Goal: Transaction & Acquisition: Purchase product/service

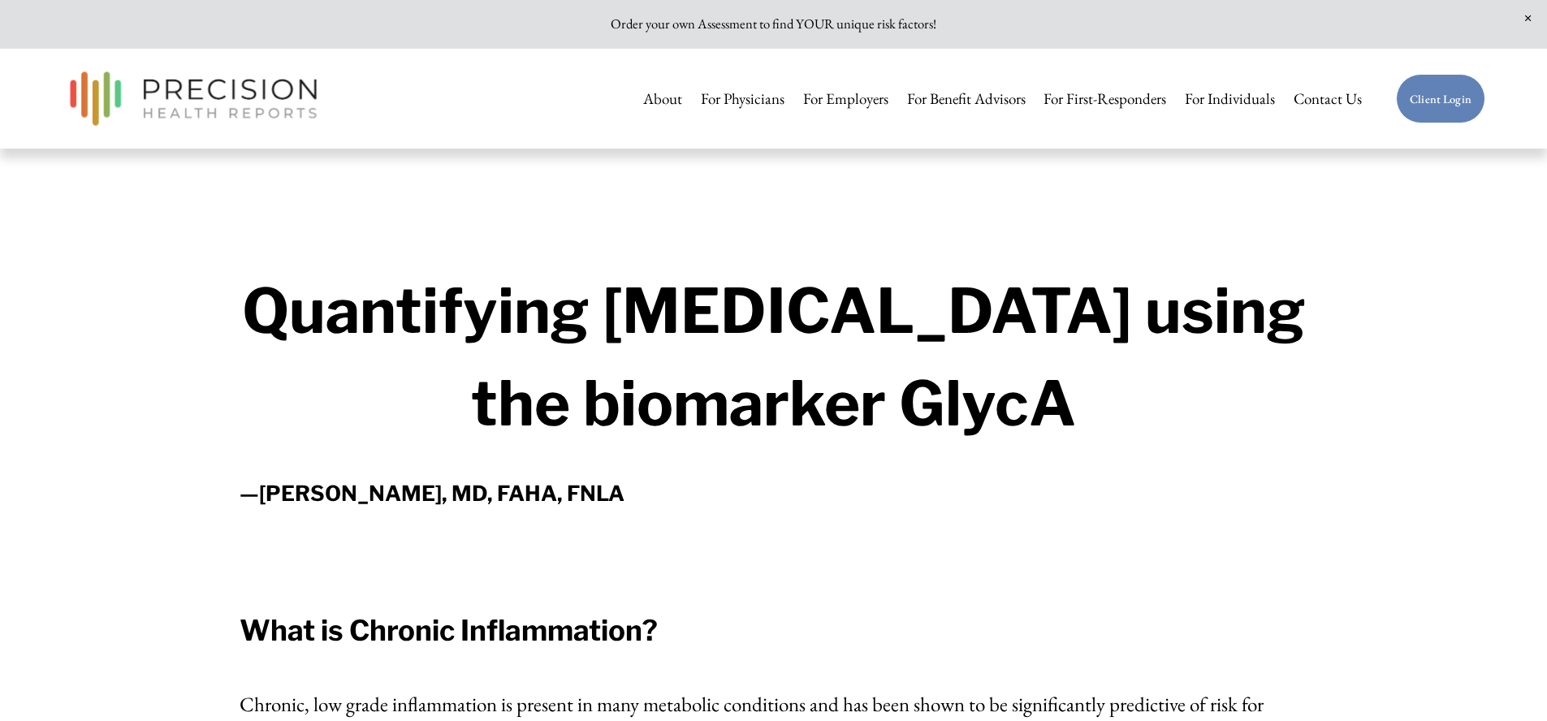
scroll to position [11, 0]
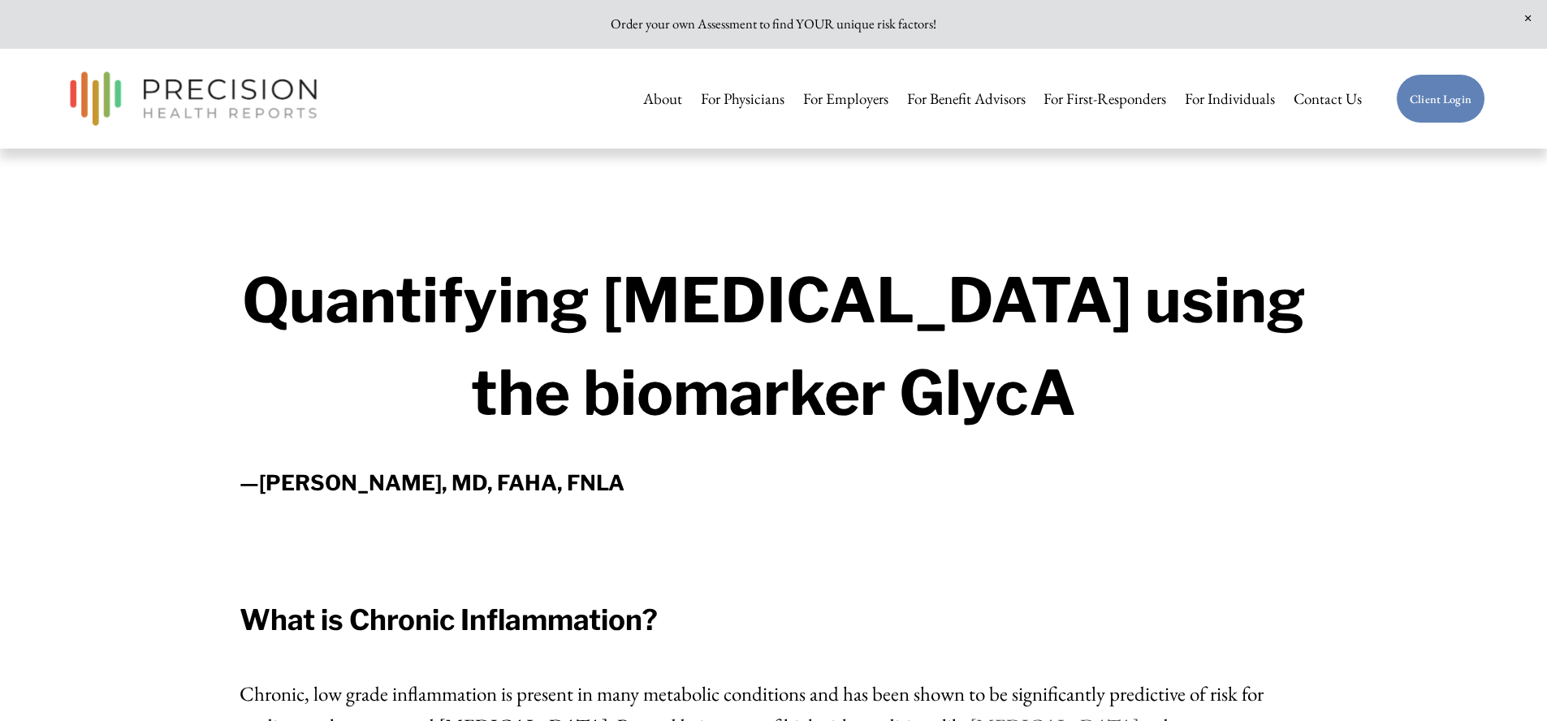
click at [294, 95] on img at bounding box center [193, 98] width 263 height 69
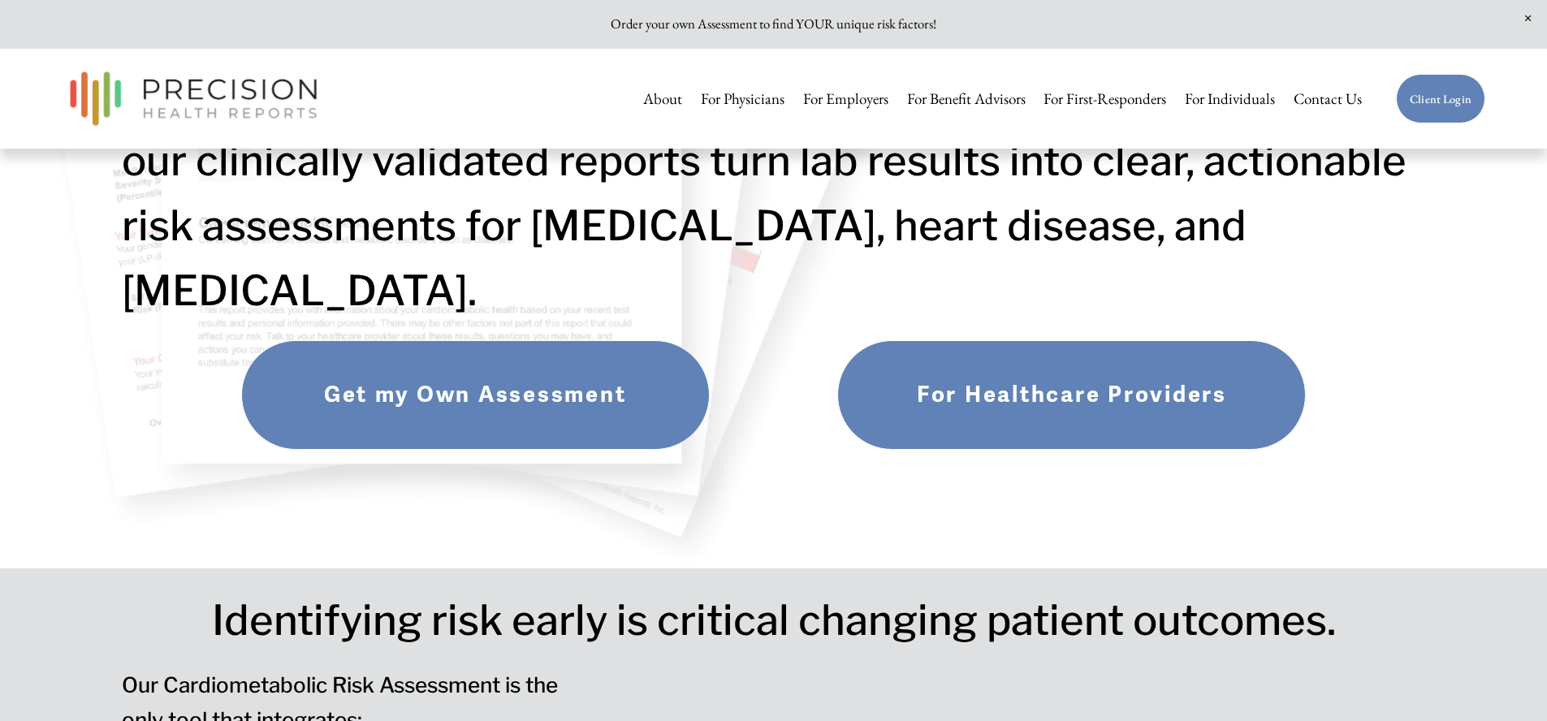
scroll to position [249, 0]
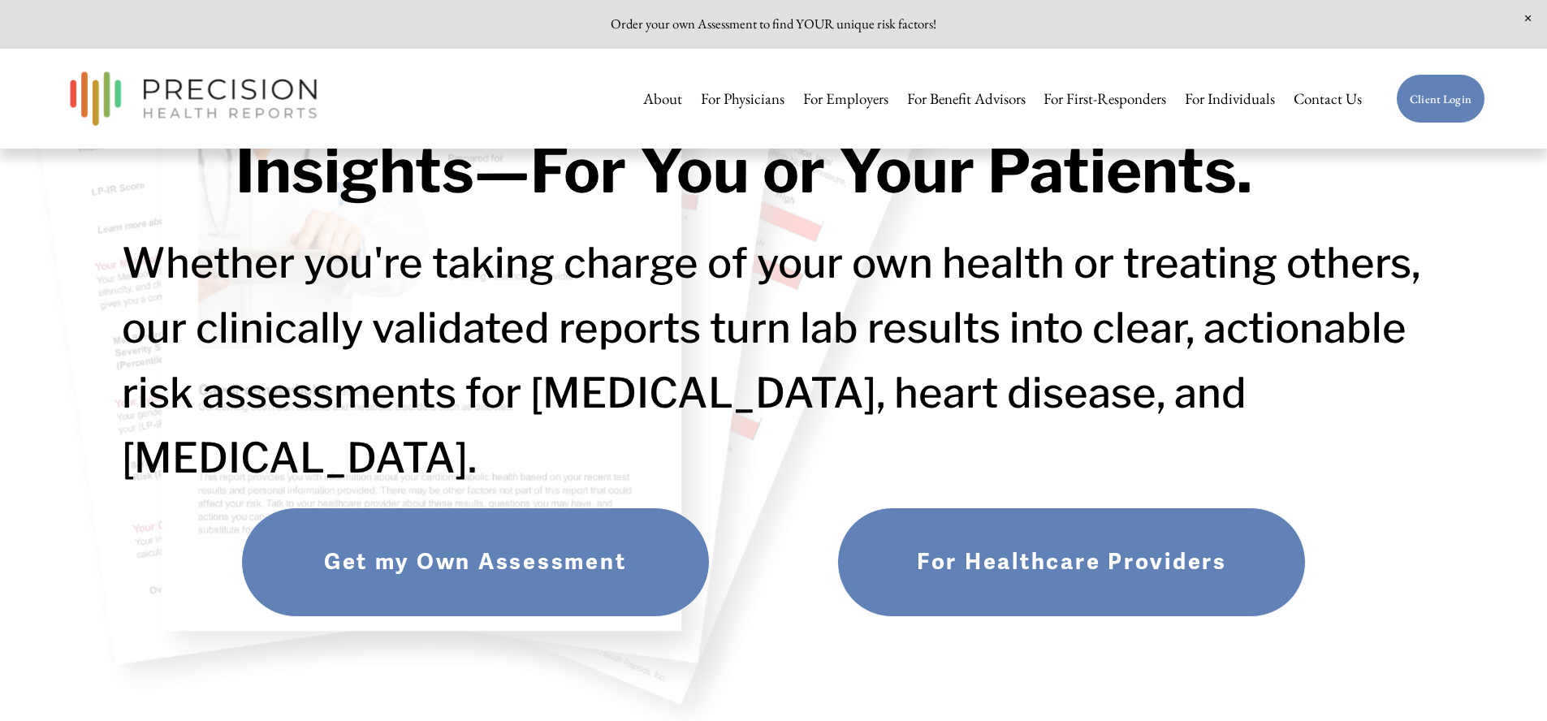
click at [528, 572] on link "Get my Own Assessment" at bounding box center [475, 563] width 469 height 110
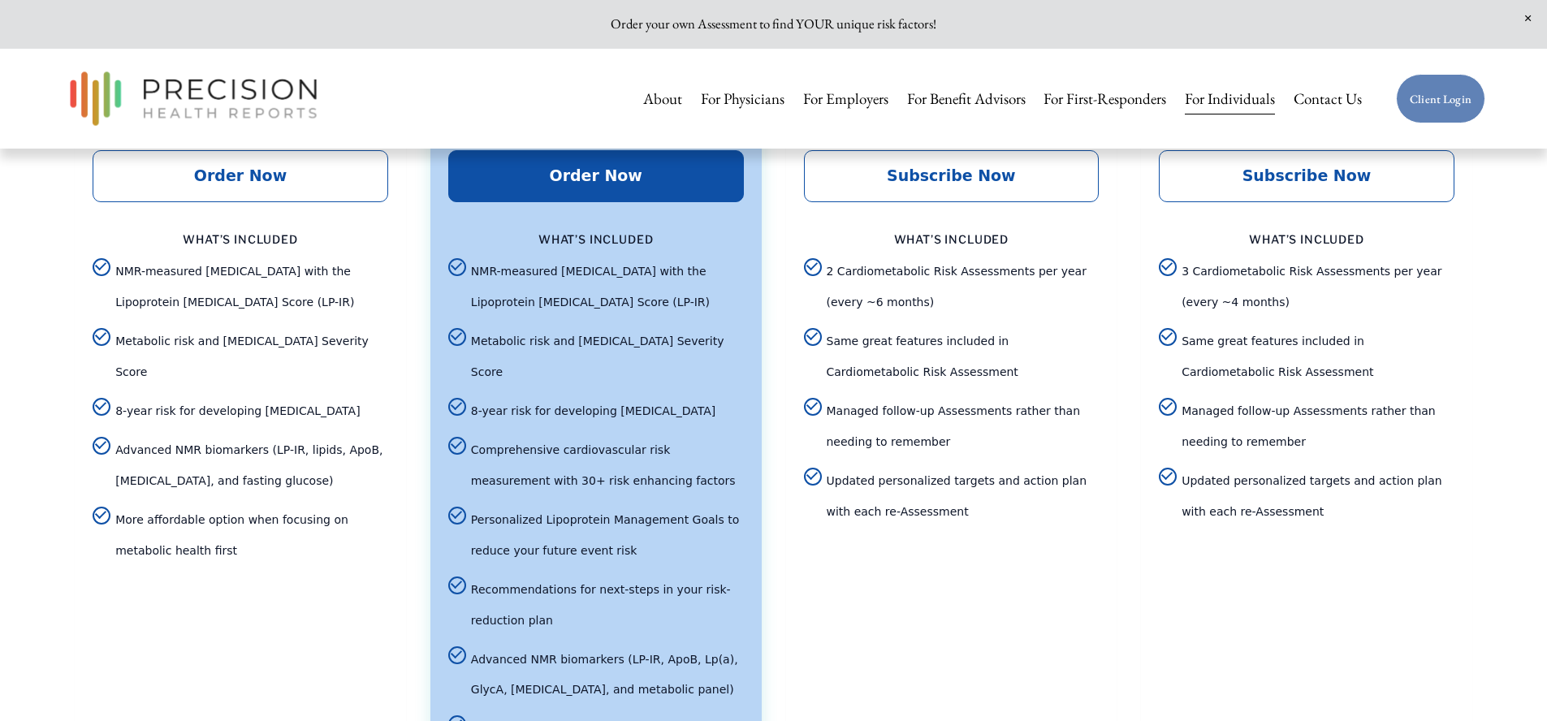
scroll to position [3835, 0]
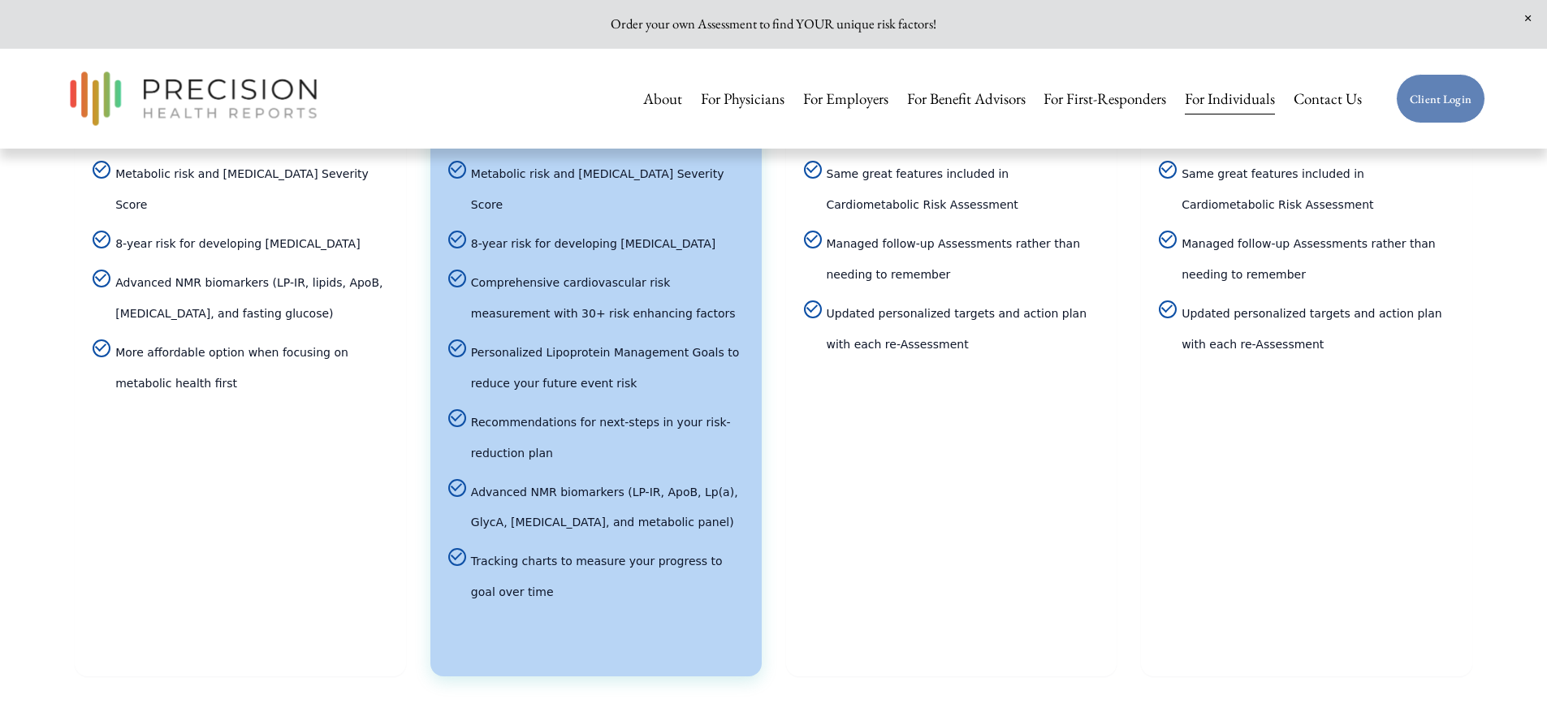
click at [231, 469] on div "Pricing options" at bounding box center [241, 527] width 296 height 255
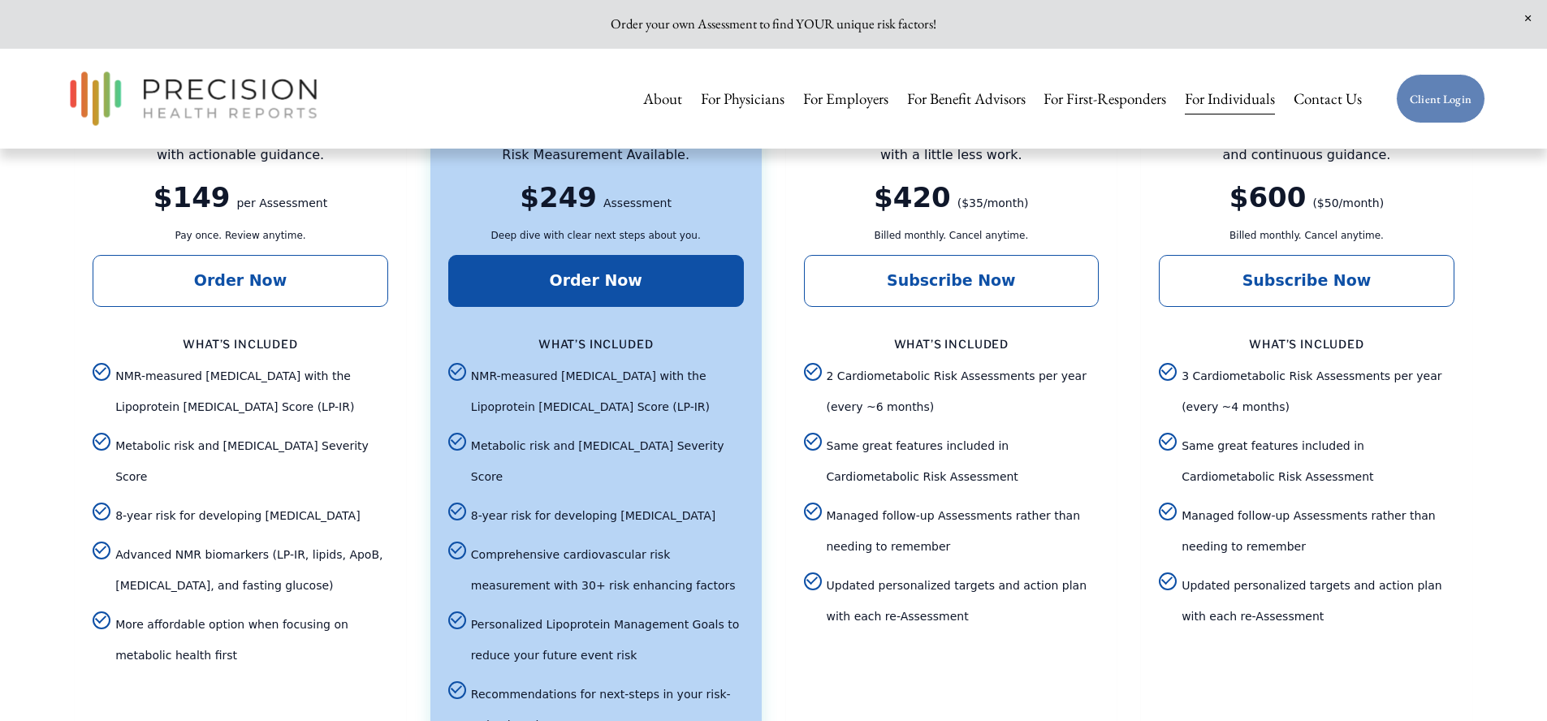
scroll to position [3730, 0]
